Goal: Task Accomplishment & Management: Complete application form

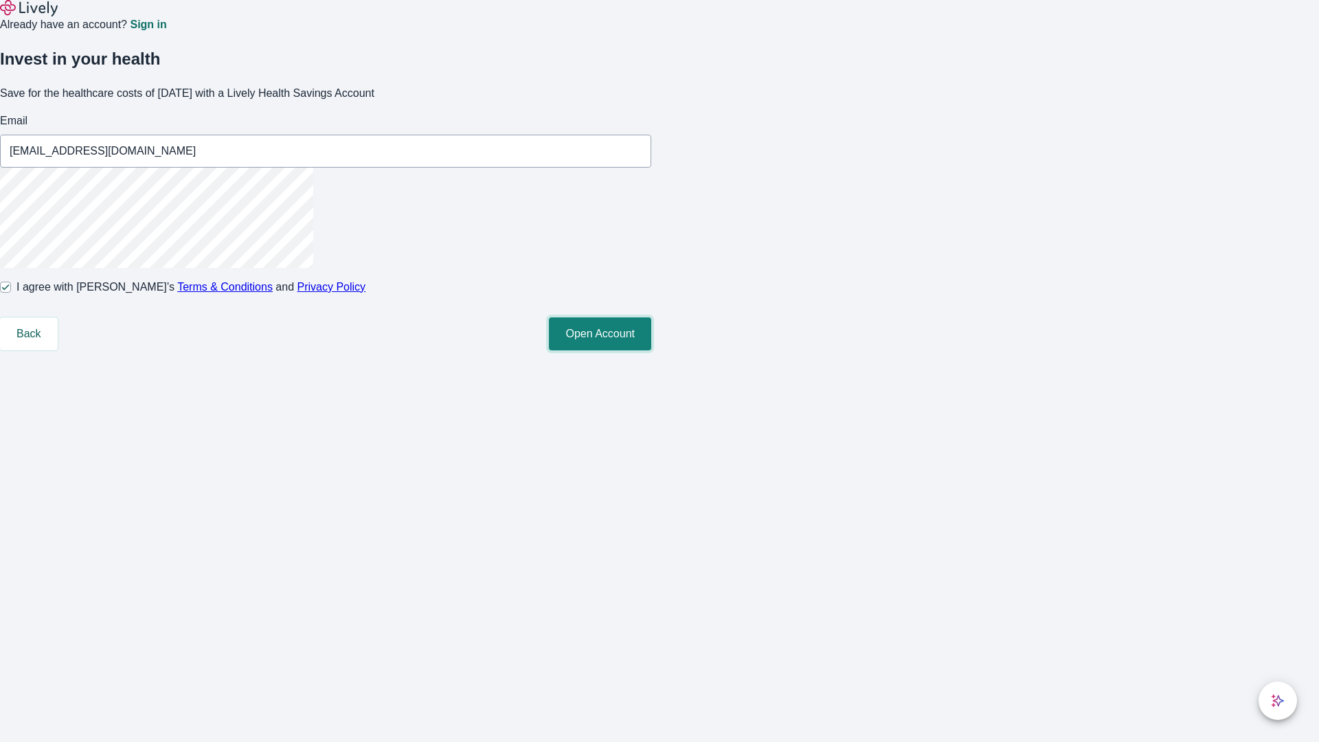
click at [651, 350] on button "Open Account" at bounding box center [600, 333] width 102 height 33
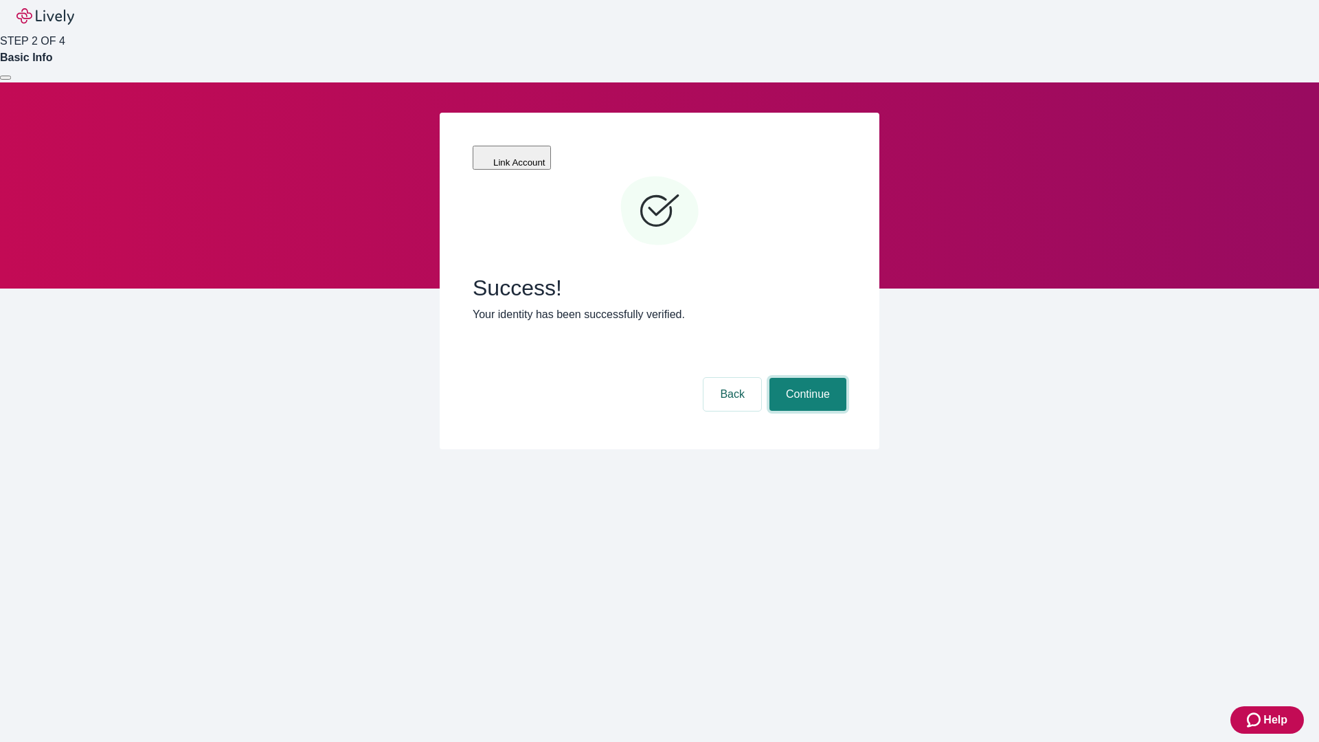
click at [806, 378] on button "Continue" at bounding box center [807, 394] width 77 height 33
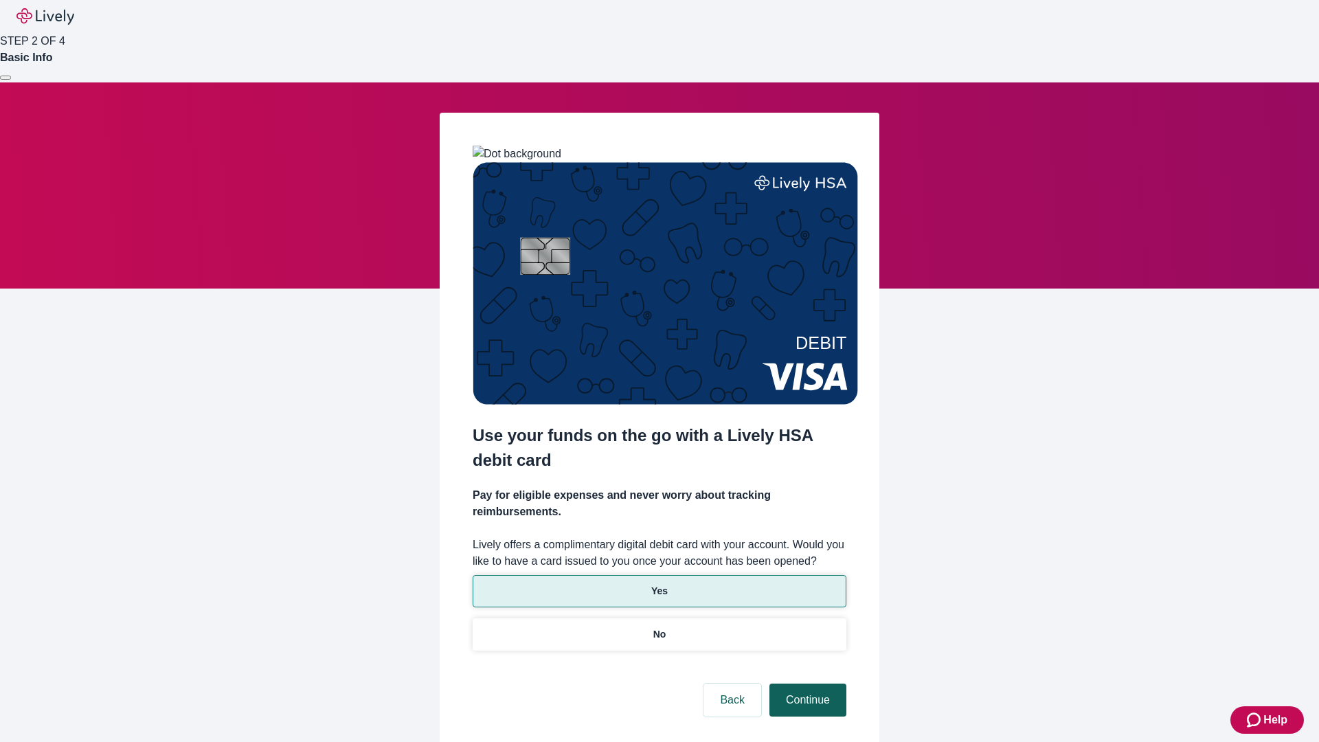
click at [659, 584] on p "Yes" at bounding box center [659, 591] width 16 height 14
click at [806, 683] on button "Continue" at bounding box center [807, 699] width 77 height 33
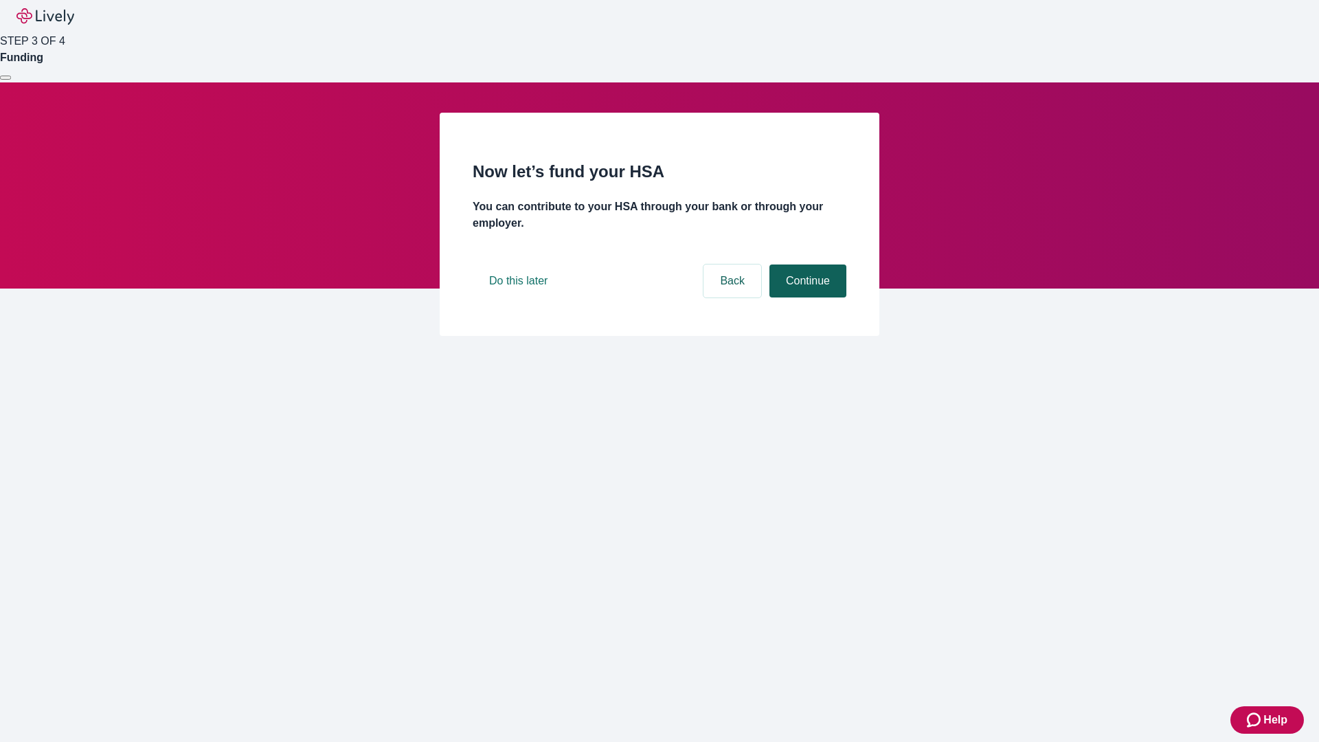
click at [806, 297] on button "Continue" at bounding box center [807, 280] width 77 height 33
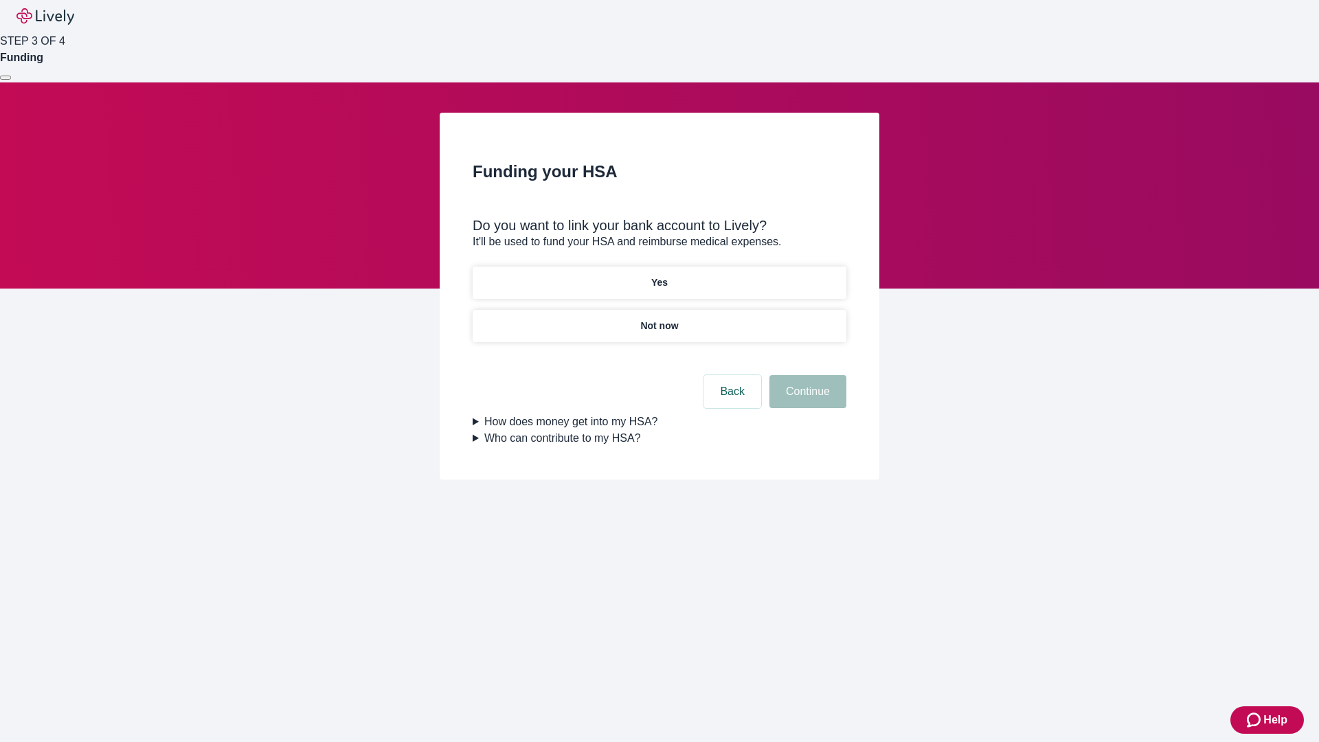
click at [659, 319] on p "Not now" at bounding box center [659, 326] width 38 height 14
click at [806, 400] on button "Continue" at bounding box center [807, 391] width 77 height 33
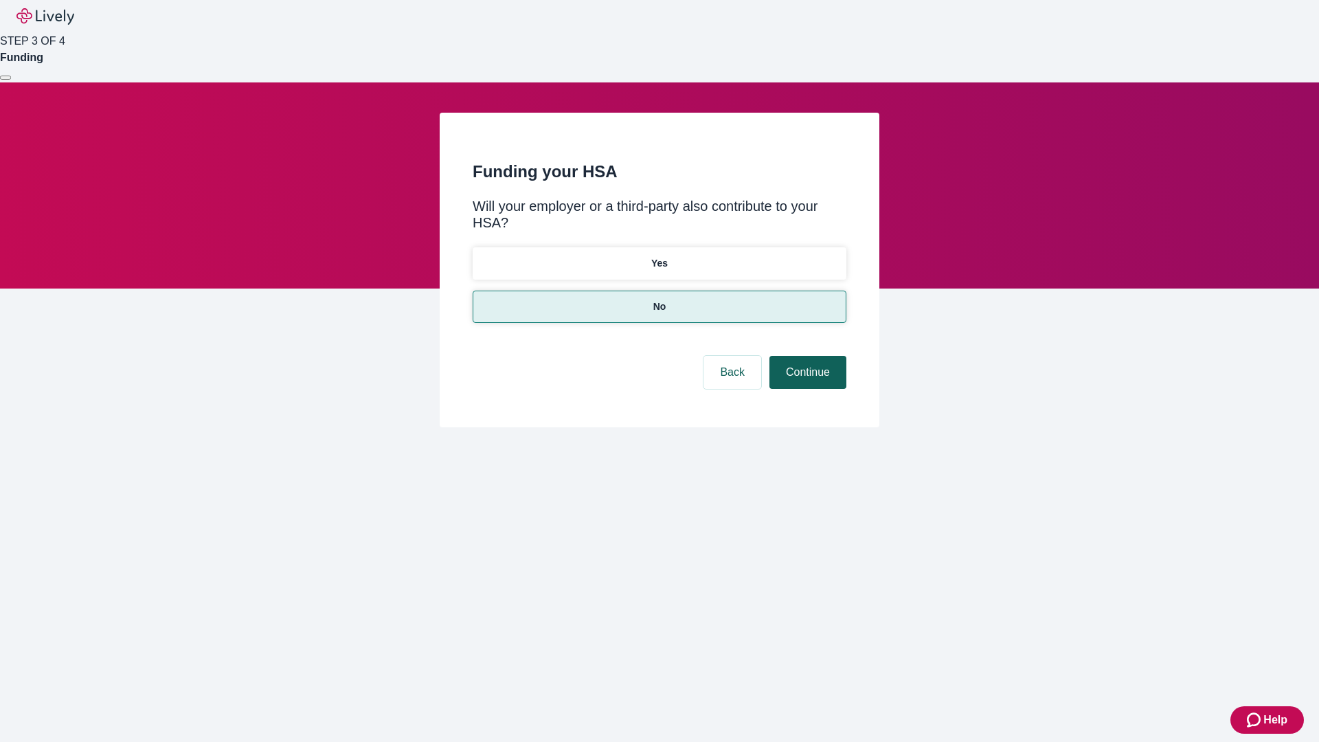
click at [806, 356] on button "Continue" at bounding box center [807, 372] width 77 height 33
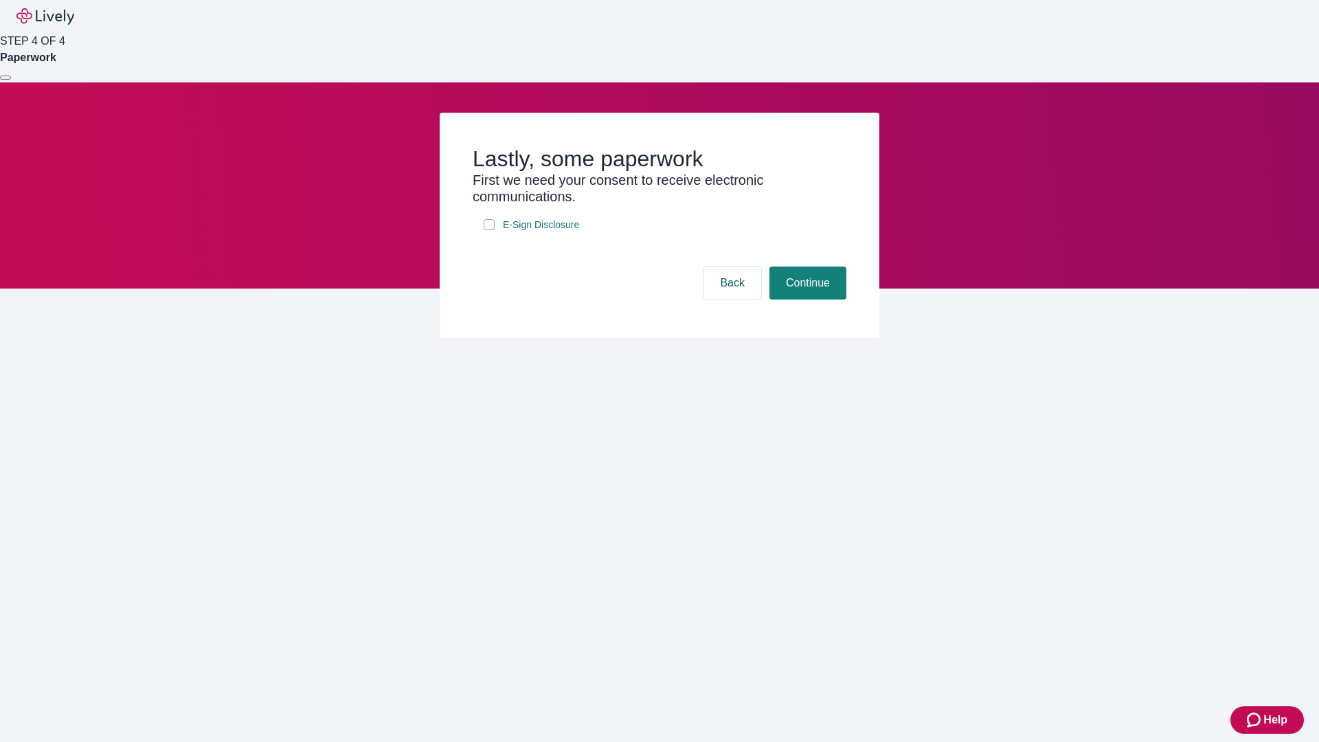
click at [489, 230] on input "E-Sign Disclosure" at bounding box center [488, 224] width 11 height 11
checkbox input "true"
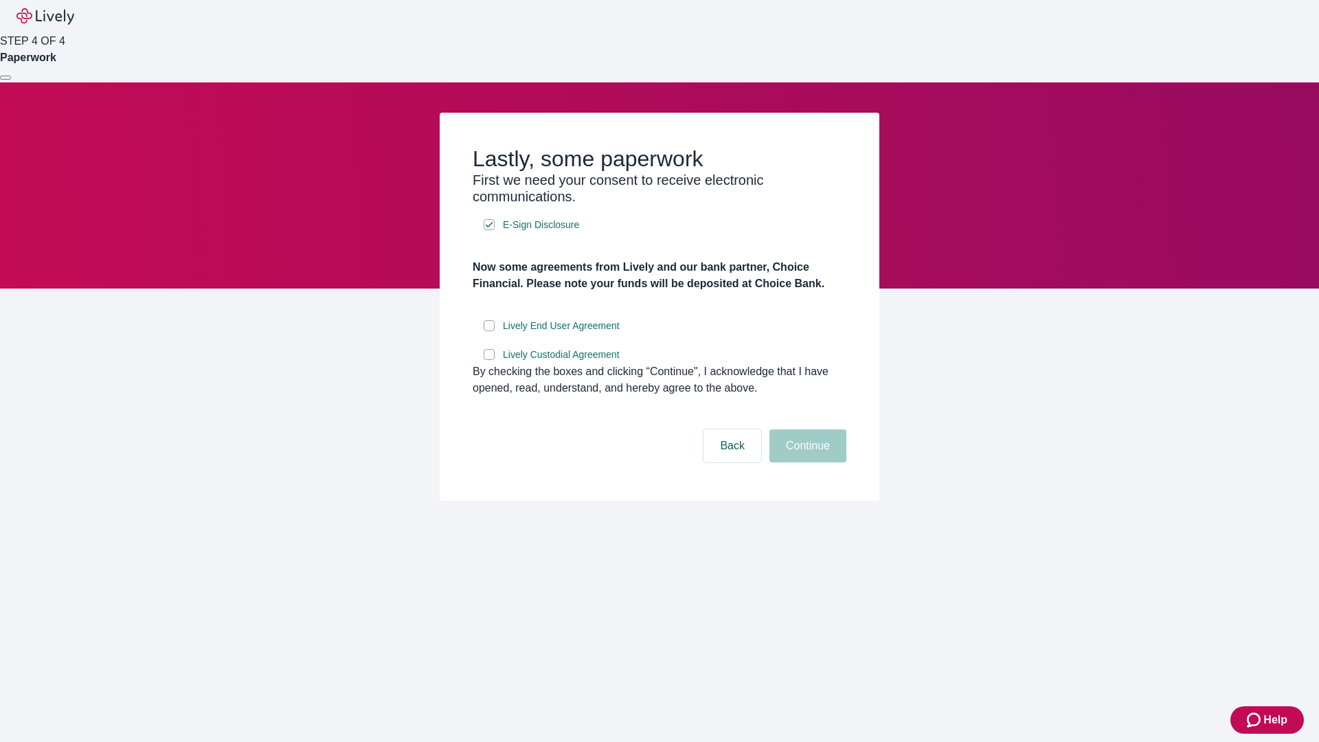
click at [489, 331] on input "Lively End User Agreement" at bounding box center [488, 325] width 11 height 11
checkbox input "true"
click at [489, 360] on input "Lively Custodial Agreement" at bounding box center [488, 354] width 11 height 11
checkbox input "true"
click at [806, 462] on button "Continue" at bounding box center [807, 445] width 77 height 33
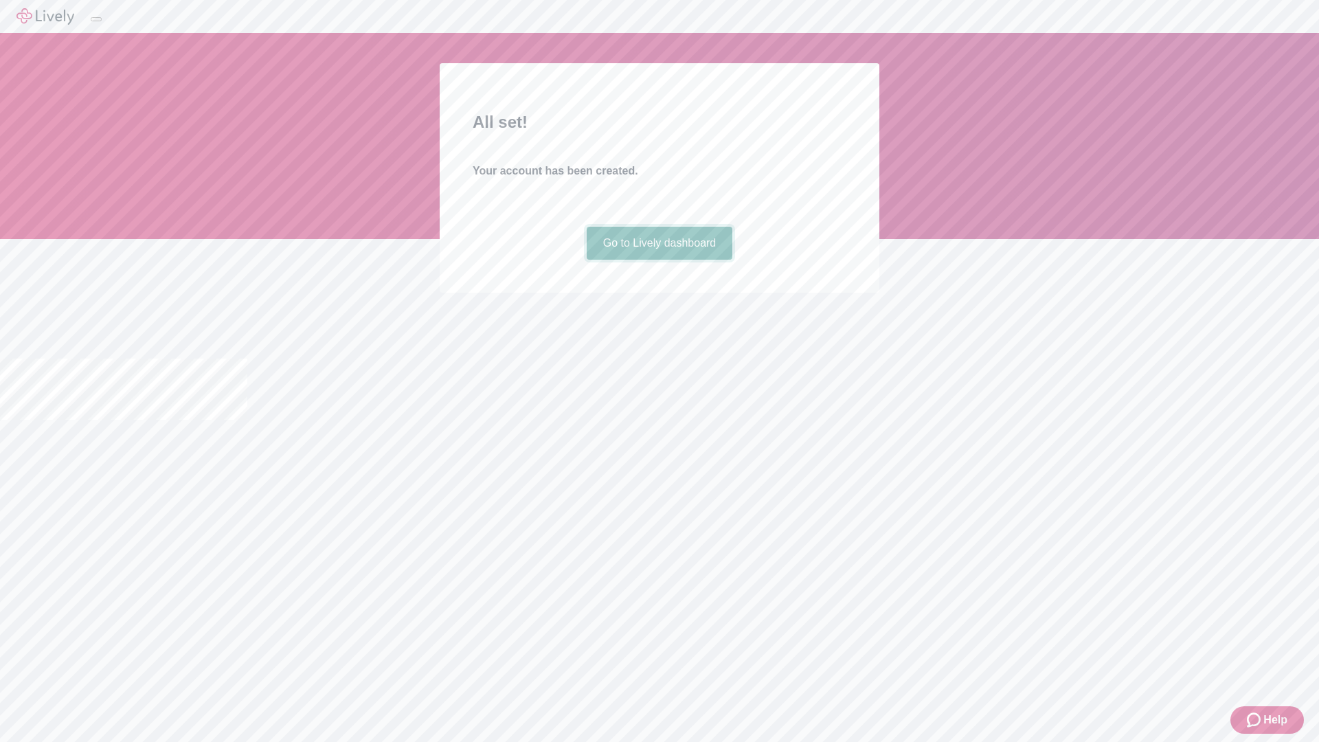
click at [659, 260] on link "Go to Lively dashboard" at bounding box center [659, 243] width 146 height 33
